Goal: Navigation & Orientation: Find specific page/section

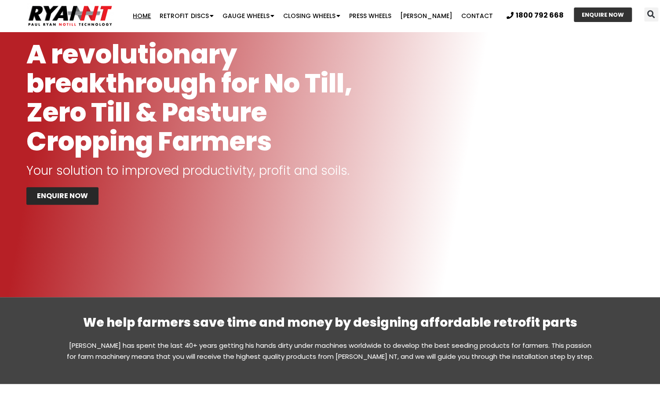
scroll to position [132, 0]
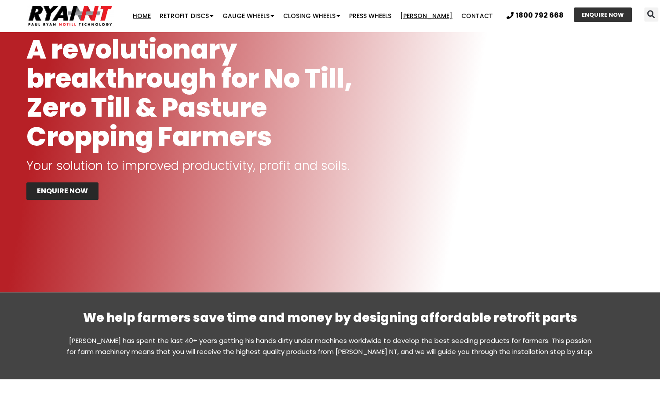
click at [435, 21] on link "[PERSON_NAME]" at bounding box center [425, 16] width 61 height 18
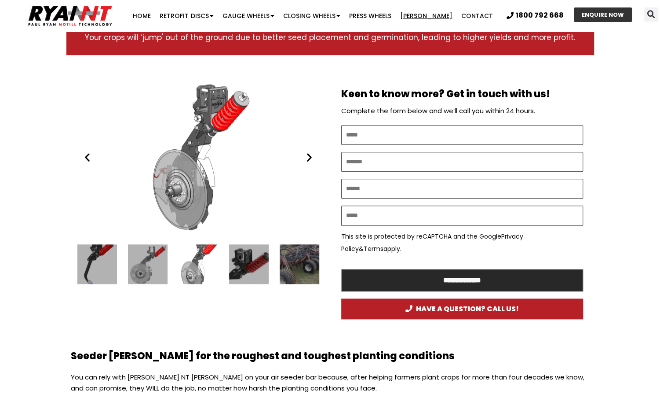
scroll to position [440, 0]
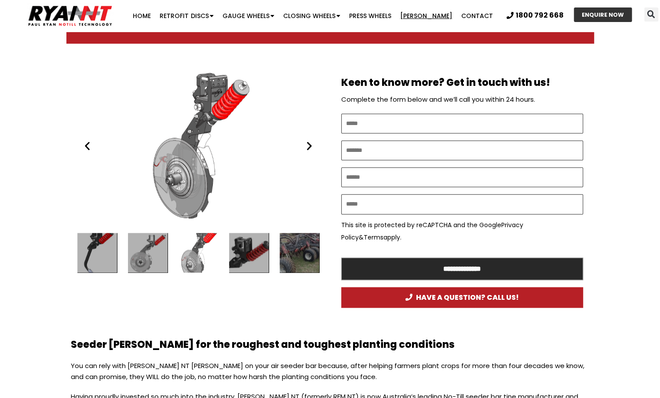
click at [258, 248] on div "6 / 16" at bounding box center [249, 253] width 40 height 40
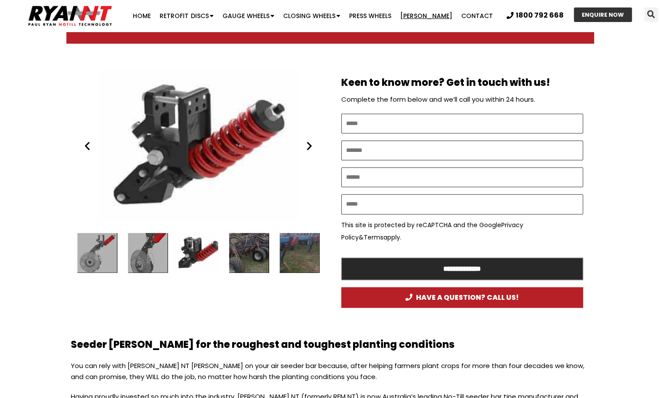
click at [261, 250] on div "7 / 16" at bounding box center [249, 253] width 40 height 40
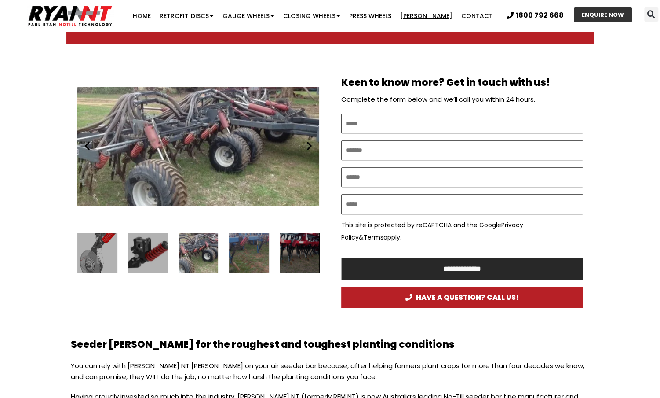
click at [262, 252] on div "8 / 16" at bounding box center [249, 253] width 40 height 40
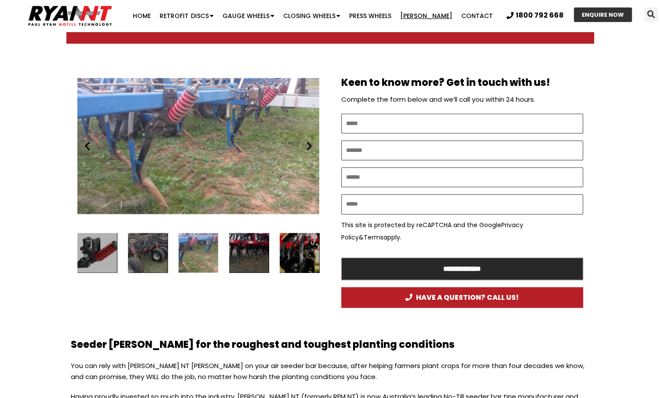
click at [246, 255] on div "9 / 16" at bounding box center [249, 253] width 40 height 40
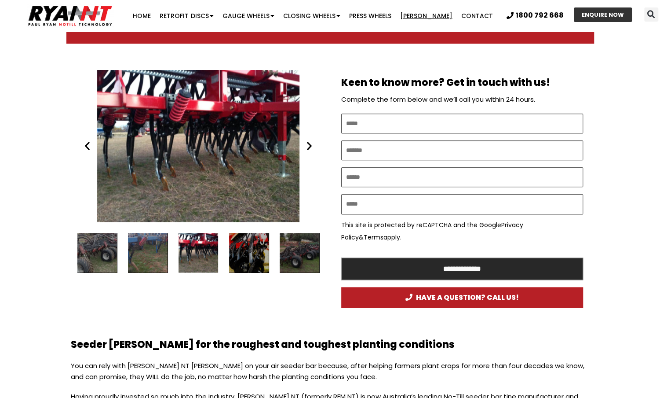
click at [246, 255] on div "10 / 16" at bounding box center [249, 253] width 40 height 40
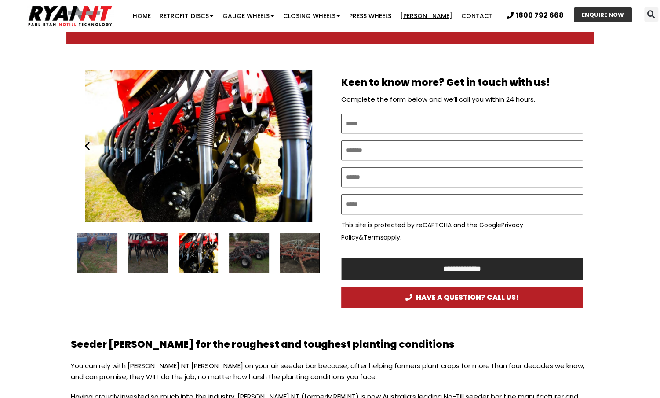
click at [248, 255] on div "11 / 16" at bounding box center [249, 253] width 40 height 40
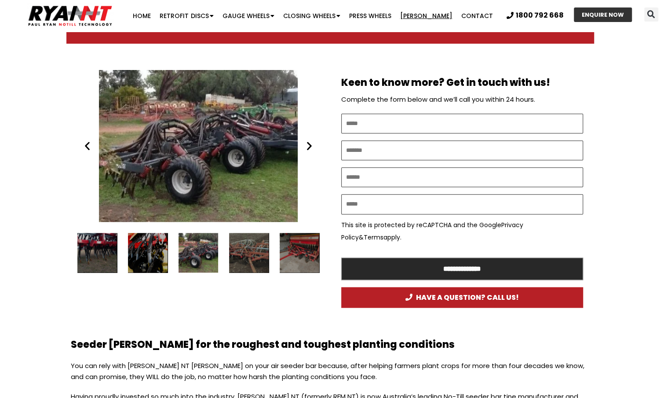
click at [249, 255] on div "12 / 16" at bounding box center [249, 253] width 40 height 40
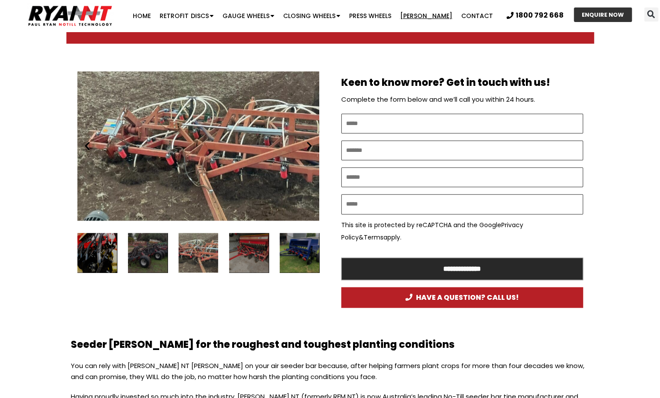
click at [262, 254] on div "13 / 16" at bounding box center [249, 253] width 40 height 40
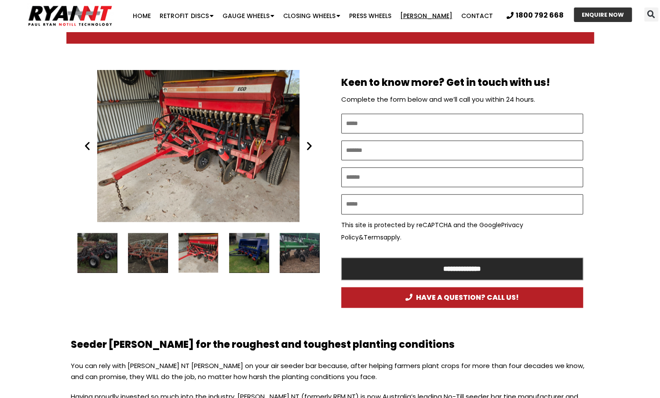
click at [262, 254] on div "14 / 16" at bounding box center [249, 253] width 40 height 40
